Goal: Information Seeking & Learning: Learn about a topic

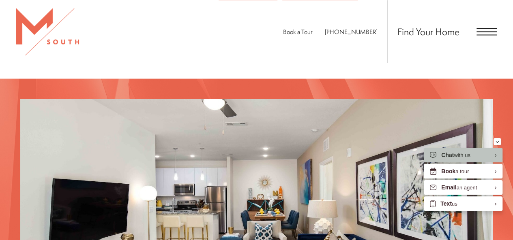
scroll to position [605, 0]
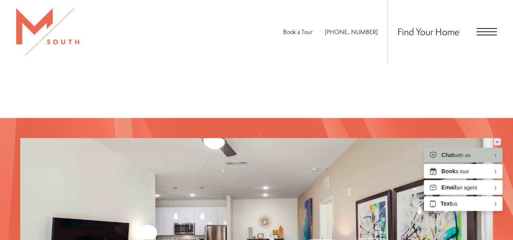
click at [497, 142] on icon "Minimize" at bounding box center [497, 141] width 2 height 1
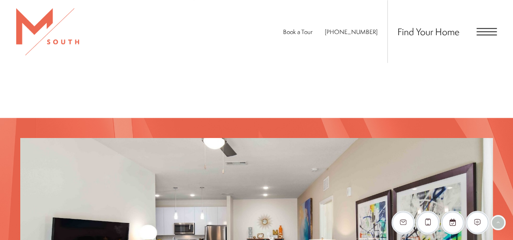
click at [481, 35] on div "Find Your Home" at bounding box center [441, 31] width 109 height 63
click at [434, 33] on span "Find Your Home" at bounding box center [428, 31] width 62 height 13
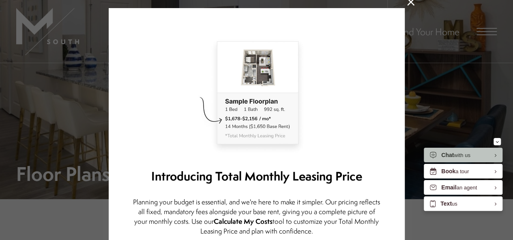
click at [407, 4] on icon at bounding box center [410, 1] width 7 height 7
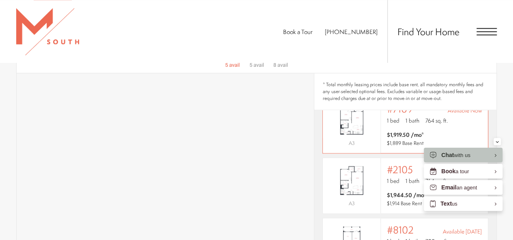
scroll to position [86, 0]
click at [496, 142] on icon "Minimize" at bounding box center [497, 141] width 2 height 1
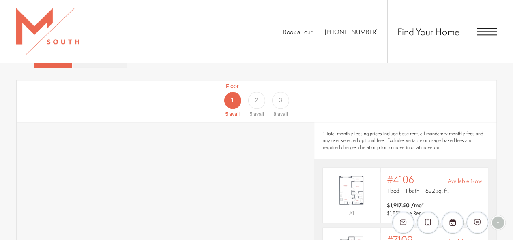
scroll to position [439, 0]
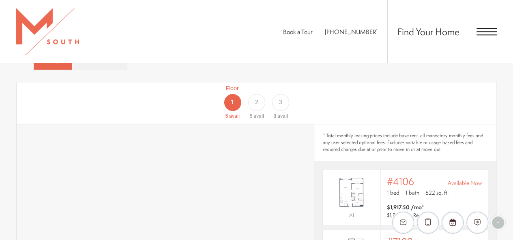
click at [259, 94] on div "2" at bounding box center [256, 102] width 17 height 17
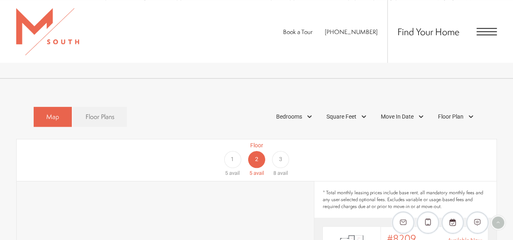
scroll to position [381, 0]
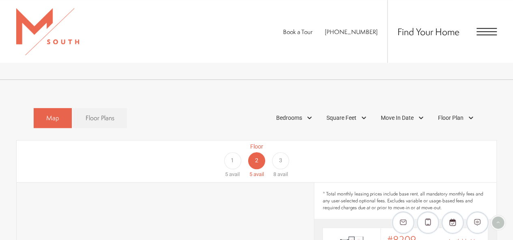
click at [278, 152] on div "3" at bounding box center [280, 160] width 17 height 17
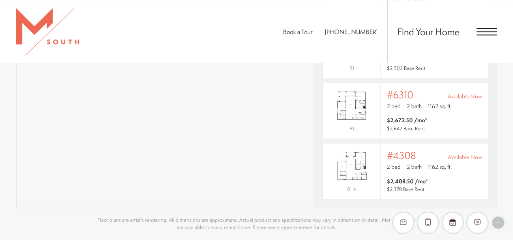
scroll to position [628, 0]
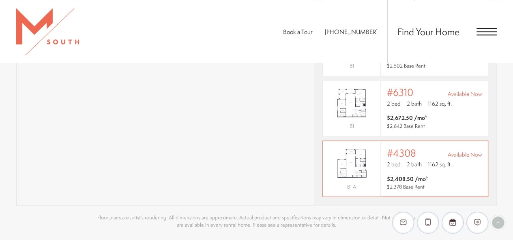
click at [381, 151] on div "Outside price filter range #4308 Available Now 2 bed 2 bath 1162 sq. ft. $2,408…" at bounding box center [434, 169] width 107 height 56
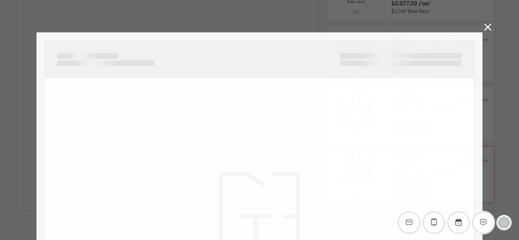
scroll to position [263, 0]
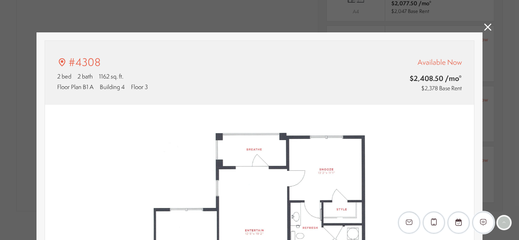
type input "**********"
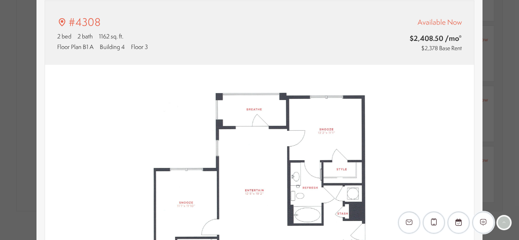
scroll to position [0, 0]
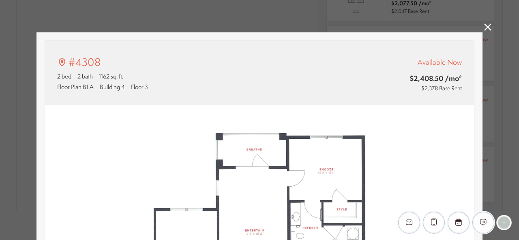
click at [484, 28] on icon at bounding box center [487, 27] width 7 height 7
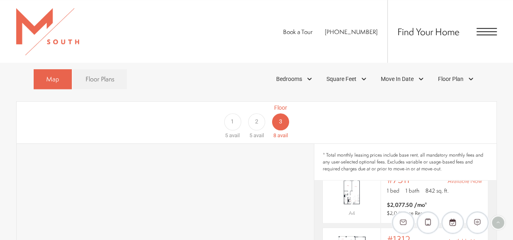
scroll to position [411, 0]
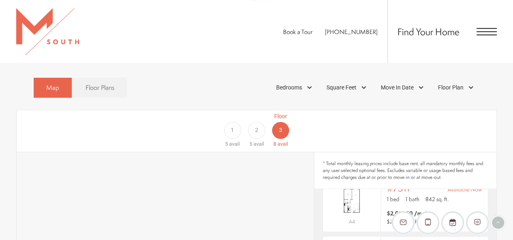
click at [233, 126] on span "1" at bounding box center [232, 130] width 3 height 9
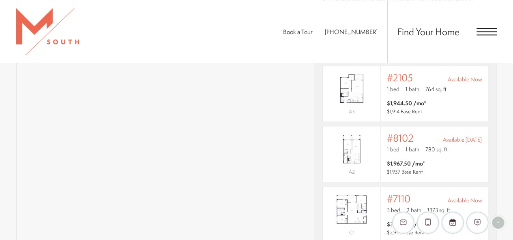
scroll to position [607, 0]
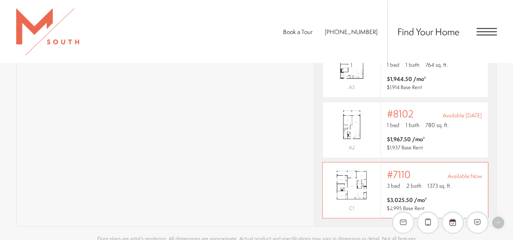
click at [430, 196] on span "$3,025.50 /mo* $2,995 Base Rent" at bounding box center [434, 204] width 95 height 16
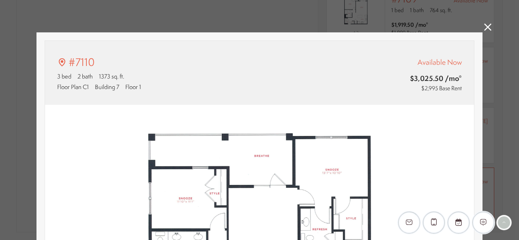
scroll to position [83, 0]
type input "**********"
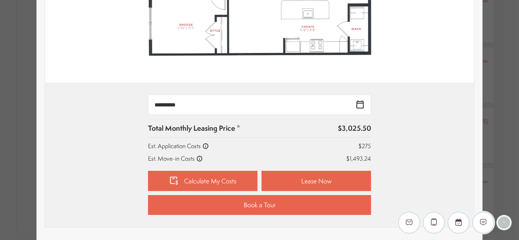
scroll to position [291, 0]
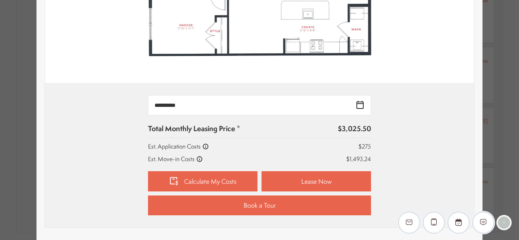
click at [196, 157] on icon at bounding box center [199, 159] width 6 height 6
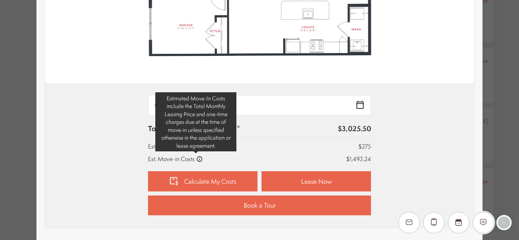
click at [196, 157] on icon at bounding box center [199, 159] width 6 height 6
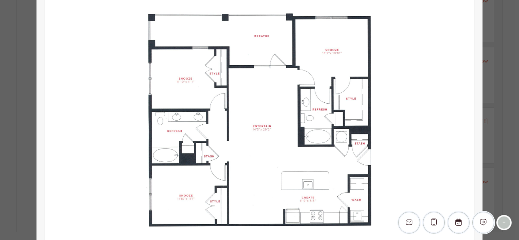
scroll to position [120, 0]
